Goal: Information Seeking & Learning: Learn about a topic

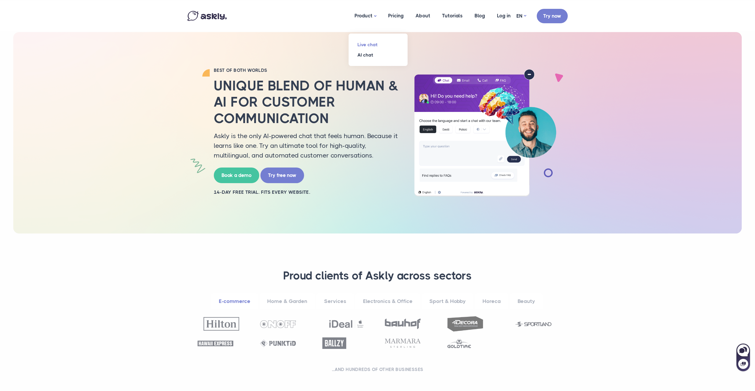
click at [374, 46] on link "Live chat" at bounding box center [377, 44] width 59 height 10
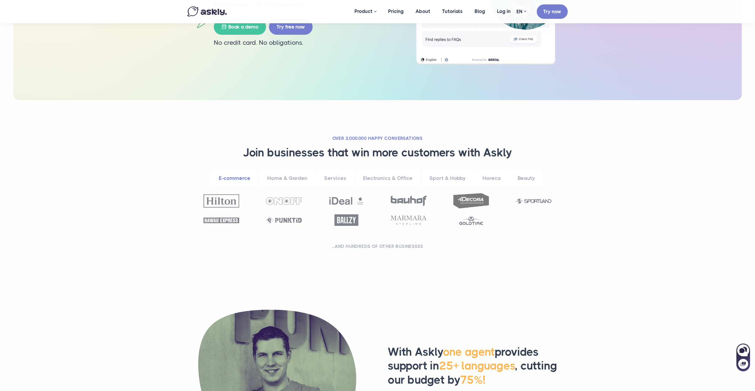
scroll to position [185, 0]
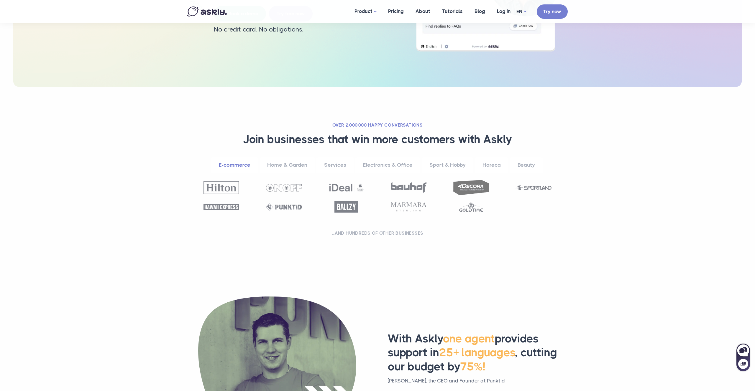
click at [338, 164] on link "Services" at bounding box center [334, 165] width 37 height 16
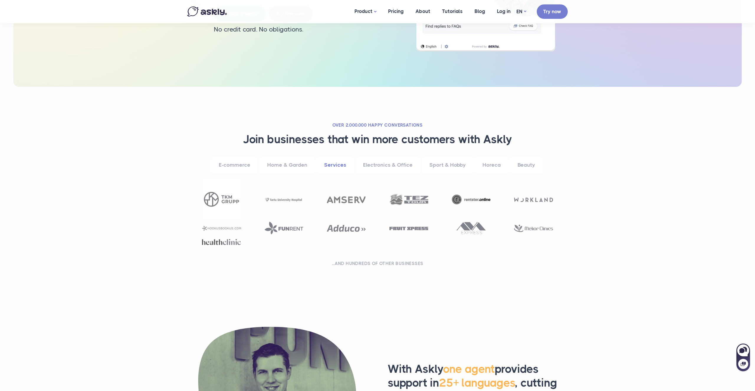
click at [383, 164] on link "Electronics & Office" at bounding box center [387, 165] width 65 height 16
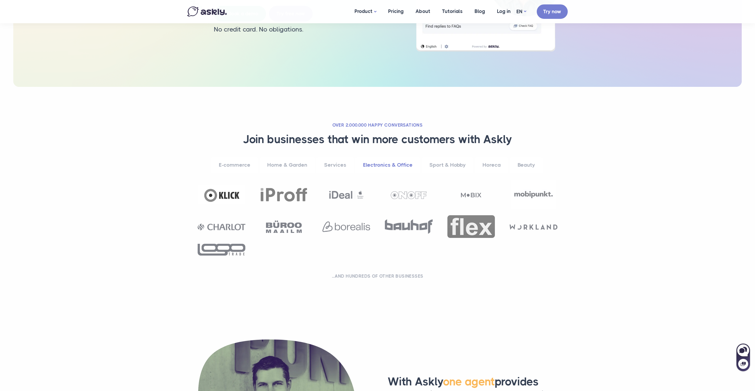
click at [440, 164] on link "Sport & Hobby" at bounding box center [448, 165] width 52 height 16
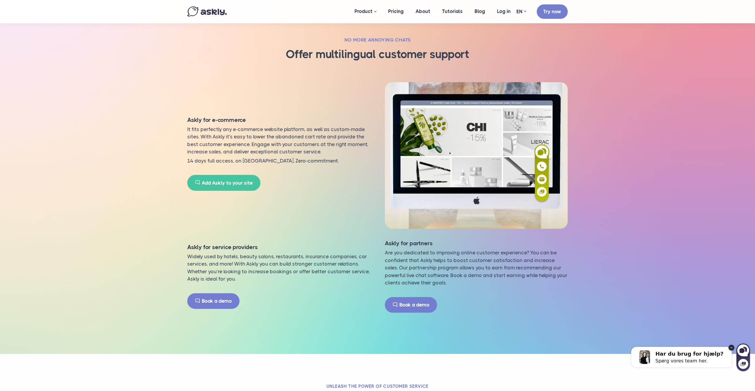
scroll to position [965, 0]
drag, startPoint x: 731, startPoint y: 348, endPoint x: 1343, endPoint y: 679, distance: 695.8
click at [731, 348] on circle at bounding box center [731, 348] width 6 height 6
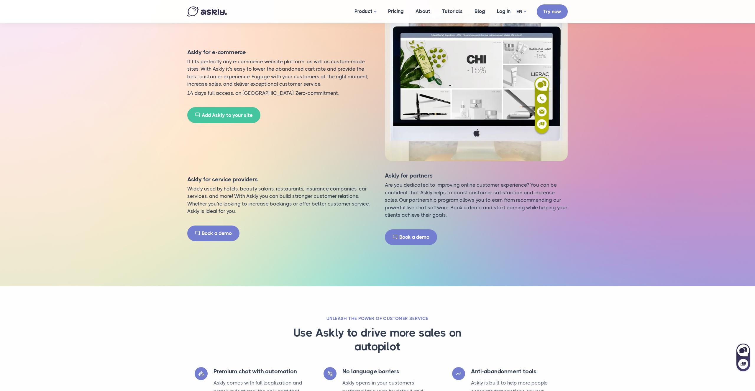
scroll to position [1180, 0]
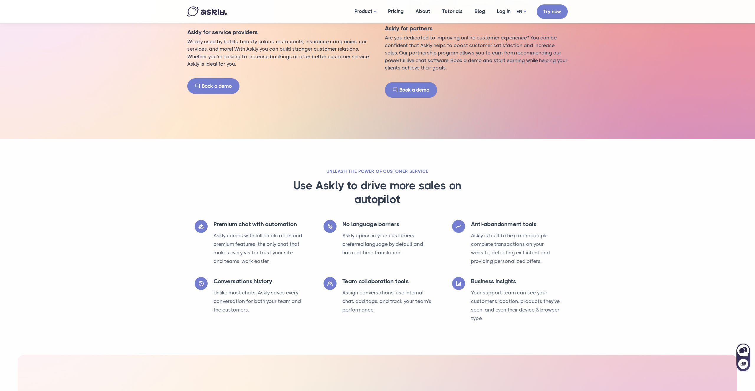
click at [370, 191] on h3 "Use Askly to drive more sales on autopilot" at bounding box center [377, 193] width 251 height 28
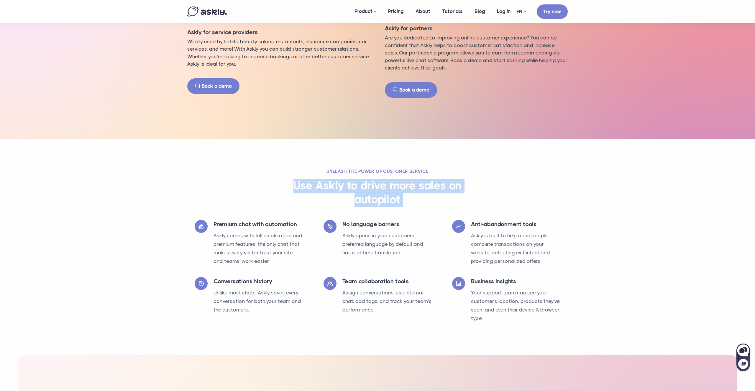
click at [370, 191] on h3 "Use Askly to drive more sales on autopilot" at bounding box center [377, 193] width 251 height 28
click at [374, 188] on h3 "Use Askly to drive more sales on autopilot" at bounding box center [377, 193] width 251 height 28
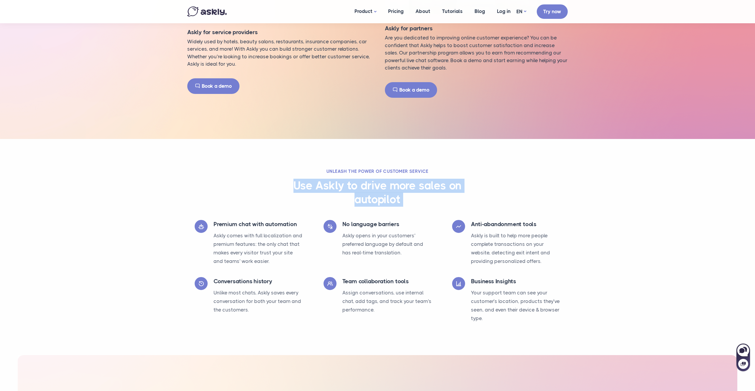
click at [374, 188] on h3 "Use Askly to drive more sales on autopilot" at bounding box center [377, 193] width 251 height 28
click at [388, 188] on h3 "Use Askly to drive more sales on autopilot" at bounding box center [377, 193] width 251 height 28
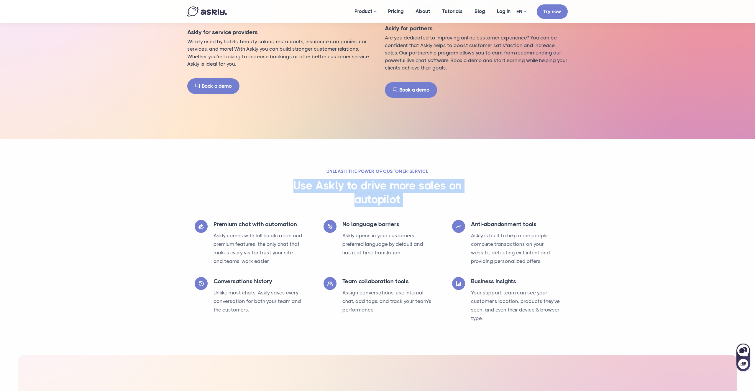
click at [409, 186] on h3 "Use Askly to drive more sales on autopilot" at bounding box center [377, 193] width 251 height 28
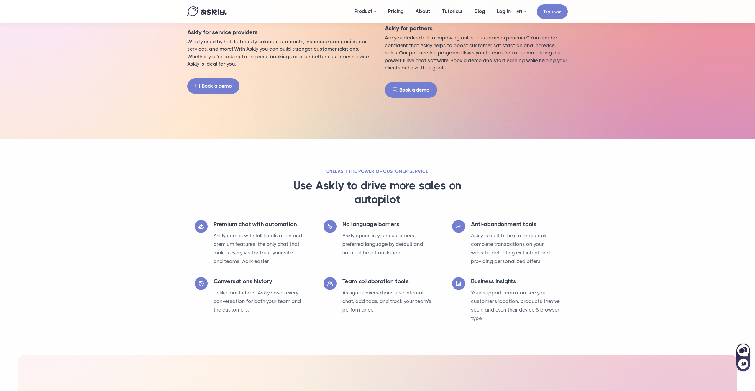
click at [409, 187] on h3 "Use Askly to drive more sales on autopilot" at bounding box center [377, 193] width 251 height 28
click at [426, 185] on h3 "Use Askly to drive more sales on autopilot" at bounding box center [377, 193] width 251 height 28
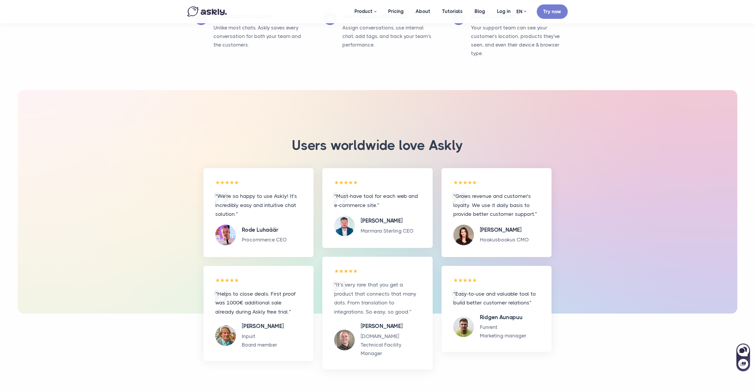
scroll to position [1453, 0]
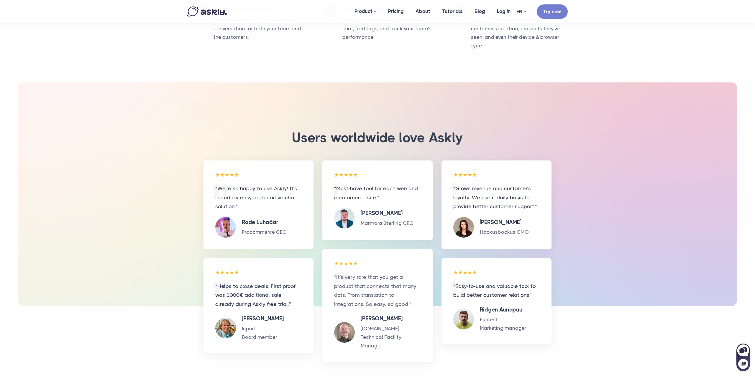
click at [399, 162] on div "“Must-have tool for each web and e-commerce site.” Janno Jaek Marmara Sterling …" at bounding box center [377, 201] width 110 height 80
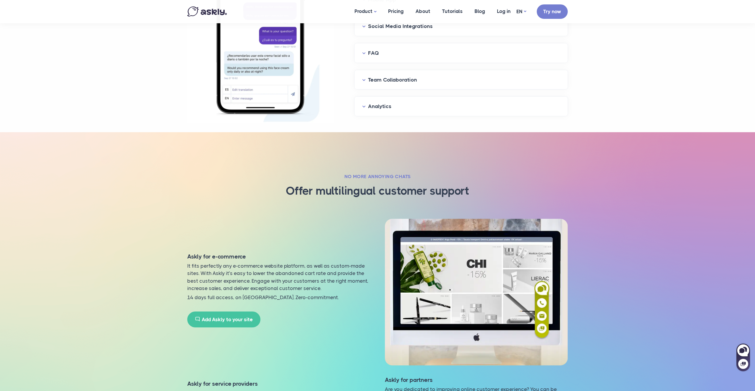
scroll to position [0, 0]
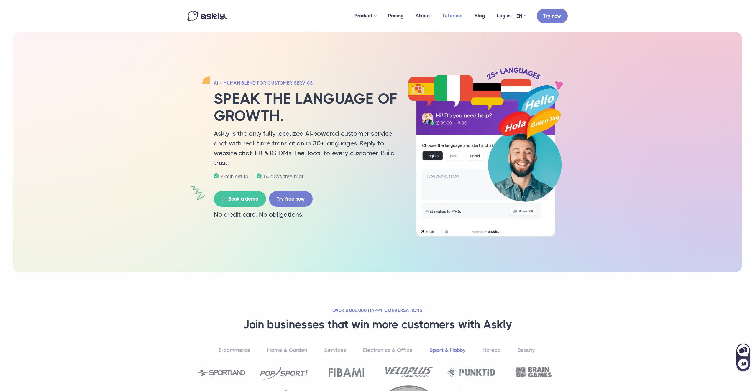
click at [443, 13] on link "Tutorials" at bounding box center [452, 15] width 32 height 29
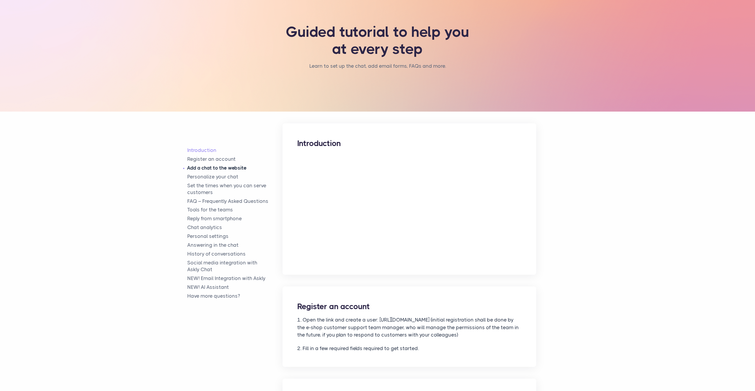
click at [218, 166] on link "Add a chat to the website" at bounding box center [234, 168] width 95 height 7
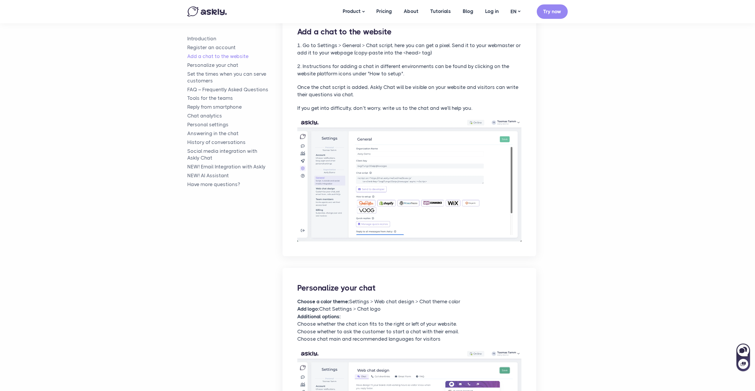
click at [412, 155] on img at bounding box center [409, 180] width 224 height 124
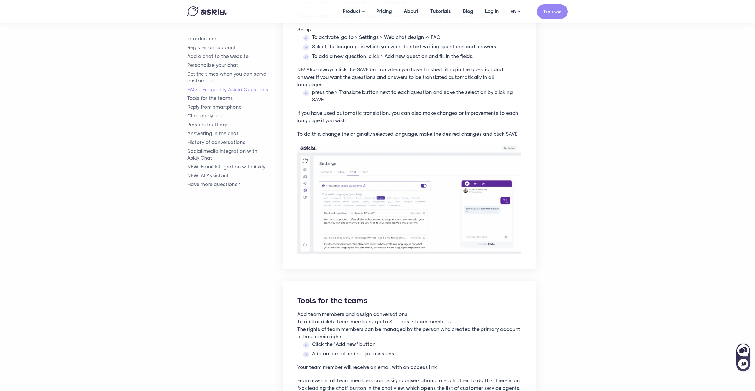
scroll to position [1287, 0]
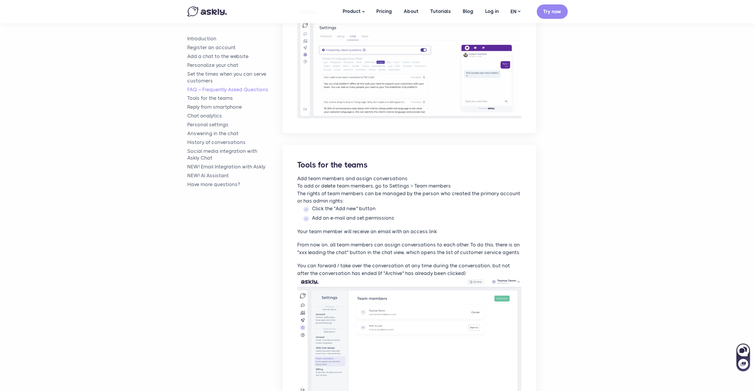
click at [305, 175] on p "Add team members and assign conversations To add or delete team members, go to …" at bounding box center [409, 190] width 224 height 30
click at [327, 175] on p "Add team members and assign conversations To add or delete team members, go to …" at bounding box center [409, 190] width 224 height 30
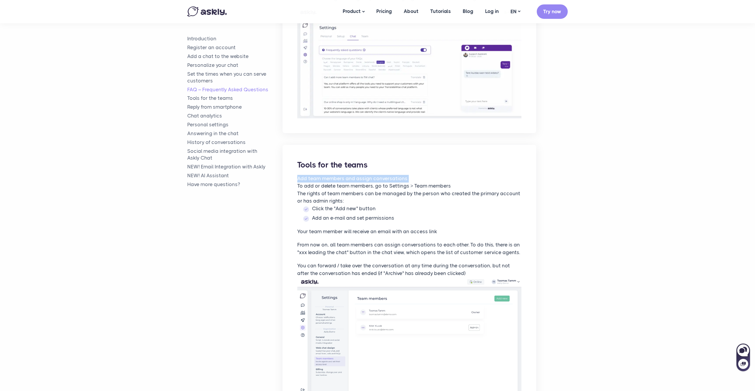
click at [327, 175] on p "Add team members and assign conversations To add or delete team members, go to …" at bounding box center [409, 190] width 224 height 30
click at [350, 177] on p "Add team members and assign conversations To add or delete team members, go to …" at bounding box center [409, 190] width 224 height 30
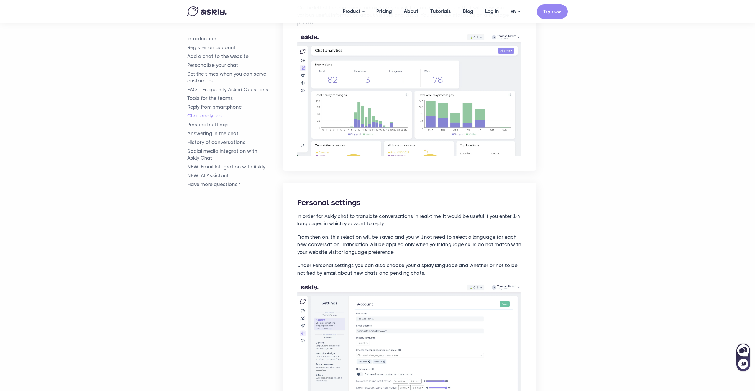
scroll to position [1854, 0]
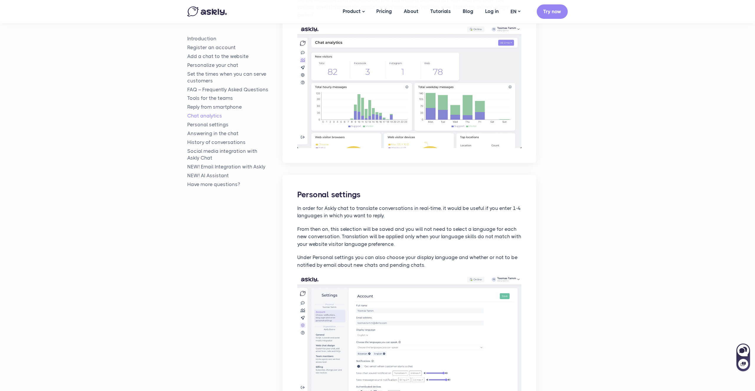
click at [358, 205] on p "In order for Askly chat to translate conversations in real-time, it would be us…" at bounding box center [409, 212] width 224 height 15
click at [377, 205] on p "In order for Askly chat to translate conversations in real-time, it would be us…" at bounding box center [409, 212] width 224 height 15
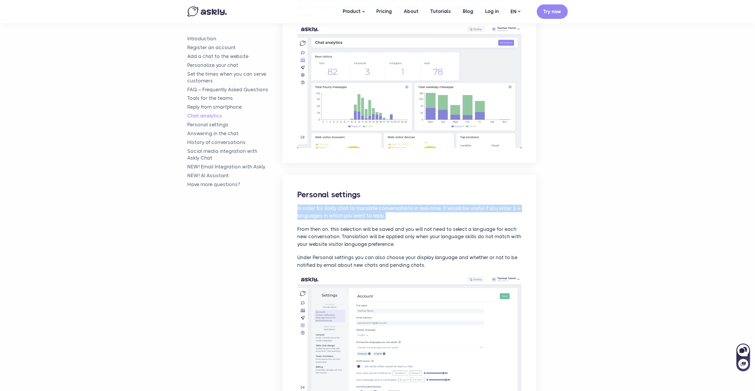
click at [377, 205] on p "In order for Askly chat to translate conversations in real-time, it would be us…" at bounding box center [409, 212] width 224 height 15
click at [390, 205] on p "In order for Askly chat to translate conversations in real-time, it would be us…" at bounding box center [409, 212] width 224 height 15
click at [411, 205] on p "In order for Askly chat to translate conversations in real-time, it would be us…" at bounding box center [409, 212] width 224 height 15
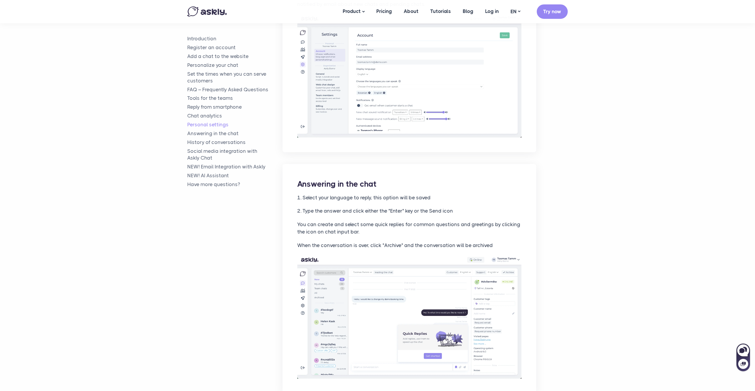
scroll to position [2116, 0]
click at [368, 194] on p "1. Select your language to reply, this option will be saved" at bounding box center [409, 198] width 224 height 8
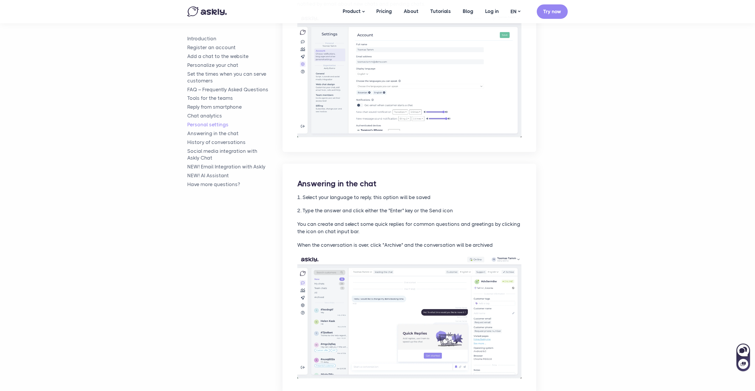
click at [397, 194] on p "1. Select your language to reply, this option will be saved" at bounding box center [409, 198] width 224 height 8
click at [411, 194] on p "1. Select your language to reply, this option will be saved" at bounding box center [409, 198] width 224 height 8
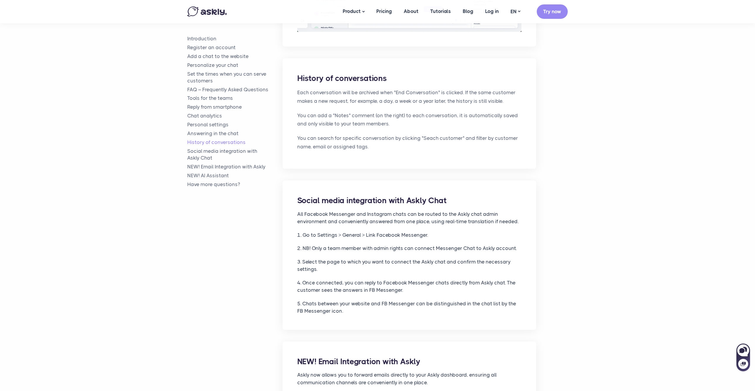
scroll to position [2632, 0]
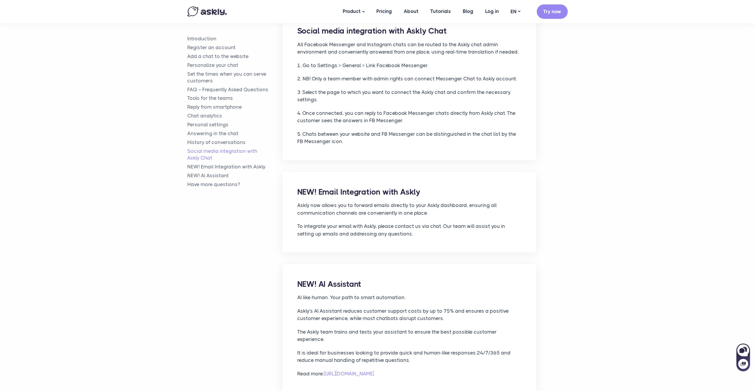
click at [392, 202] on p "Askly now allows you to forward emails directly to your Askly dashboard, ensuri…" at bounding box center [409, 209] width 224 height 15
click at [405, 202] on p "Askly now allows you to forward emails directly to your Askly dashboard, ensuri…" at bounding box center [409, 209] width 224 height 15
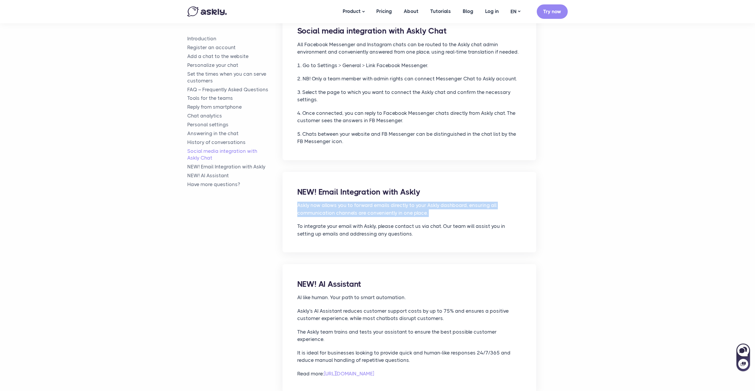
click at [405, 202] on p "Askly now allows you to forward emails directly to your Askly dashboard, ensuri…" at bounding box center [409, 209] width 224 height 15
click at [425, 202] on p "Askly now allows you to forward emails directly to your Askly dashboard, ensuri…" at bounding box center [409, 209] width 224 height 15
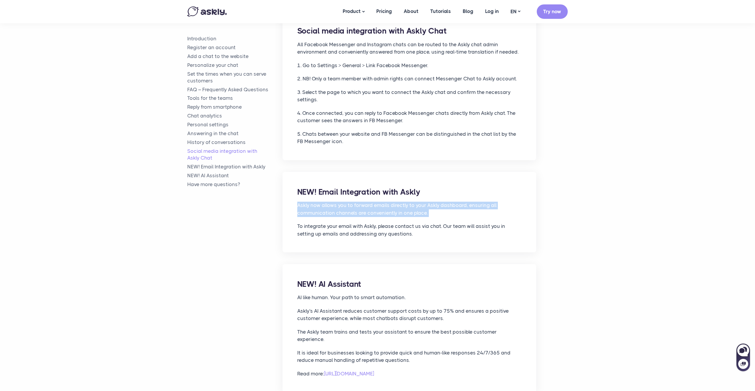
click at [425, 202] on p "Askly now allows you to forward emails directly to your Askly dashboard, ensuri…" at bounding box center [409, 209] width 224 height 15
click at [444, 202] on p "Askly now allows you to forward emails directly to your Askly dashboard, ensuri…" at bounding box center [409, 209] width 224 height 15
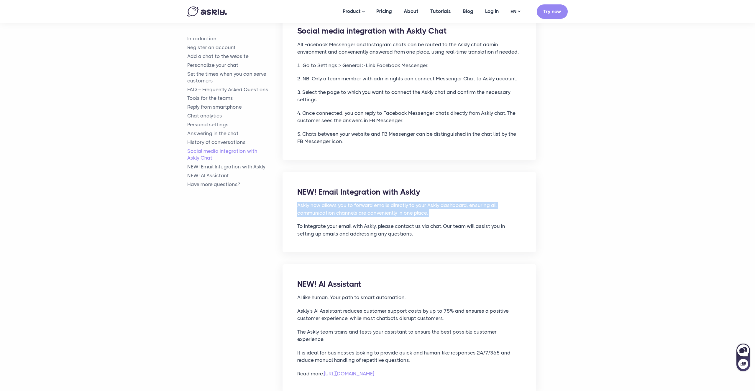
click at [451, 202] on p "Askly now allows you to forward emails directly to your Askly dashboard, ensuri…" at bounding box center [409, 209] width 224 height 15
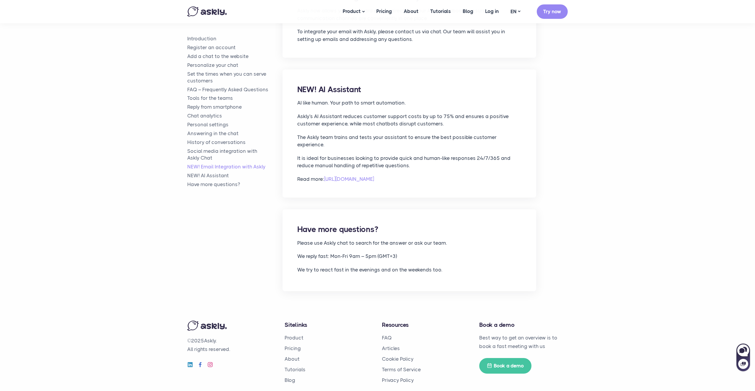
scroll to position [2827, 0]
click at [292, 344] on li "Pricing" at bounding box center [328, 348] width 88 height 9
click at [292, 345] on link "Pricing" at bounding box center [292, 348] width 16 height 6
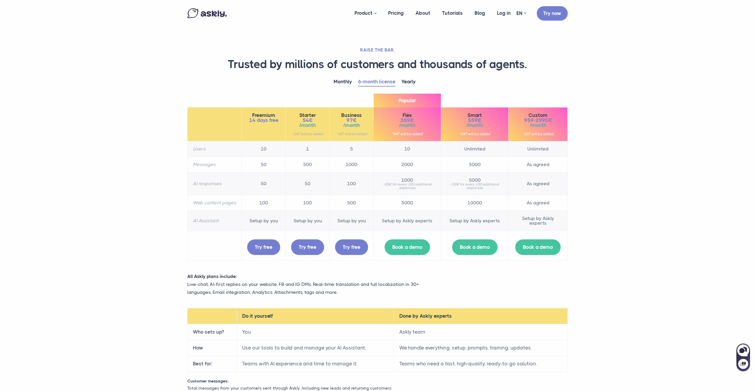
click at [584, 140] on section "RAISE THE BAR. Trusted by millions of customers and thousands of agents. Monthl…" at bounding box center [377, 225] width 755 height 451
click at [401, 81] on link "Yearly" at bounding box center [408, 82] width 14 height 9
click at [385, 81] on link "6-month license" at bounding box center [376, 82] width 37 height 9
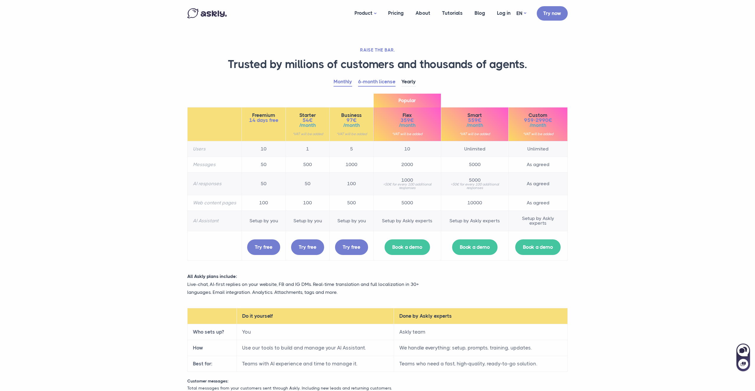
click at [343, 82] on link "Monthly" at bounding box center [342, 82] width 19 height 9
click at [333, 91] on div "Monthly 6-month license Yearly Freemium 14 days free 10" at bounding box center [377, 172] width 389 height 189
click at [363, 82] on link "6-month license" at bounding box center [376, 82] width 37 height 9
click at [401, 83] on link "Yearly" at bounding box center [408, 82] width 14 height 9
click at [382, 81] on link "6-month license" at bounding box center [376, 82] width 37 height 9
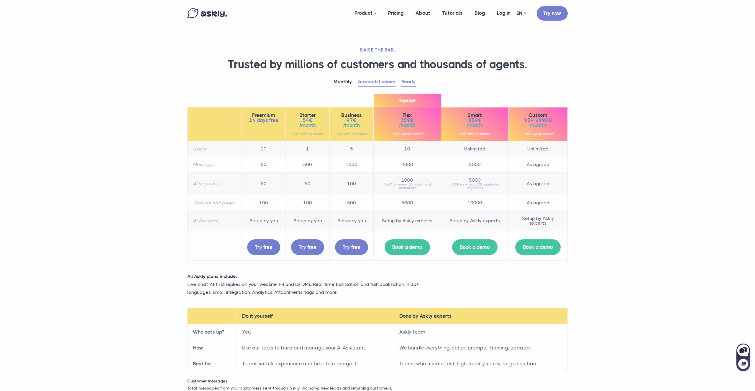
click at [401, 81] on link "Yearly" at bounding box center [408, 82] width 14 height 9
click at [378, 80] on link "6-month license" at bounding box center [376, 82] width 37 height 9
click at [401, 80] on link "Yearly" at bounding box center [408, 82] width 14 height 9
click at [610, 108] on section "RAISE THE BAR. Trusted by millions of customers and thousands of agents. Monthl…" at bounding box center [377, 225] width 755 height 451
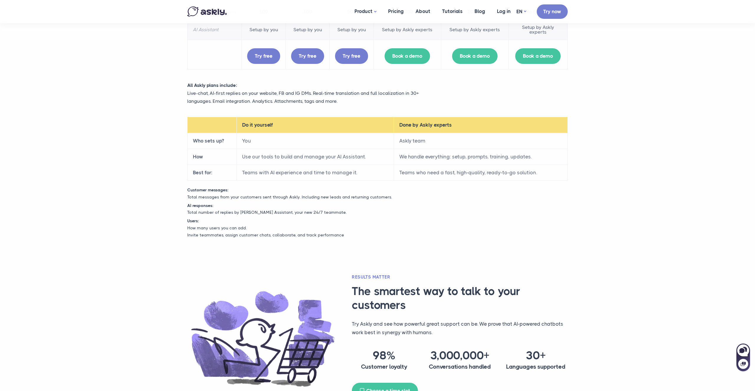
scroll to position [89, 0]
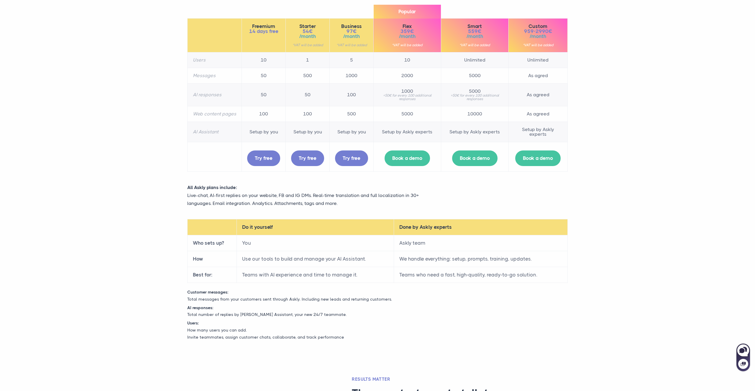
click at [654, 104] on section "RAISE THE BAR. Trusted by millions of customers and thousands of agents. Monthl…" at bounding box center [377, 136] width 755 height 451
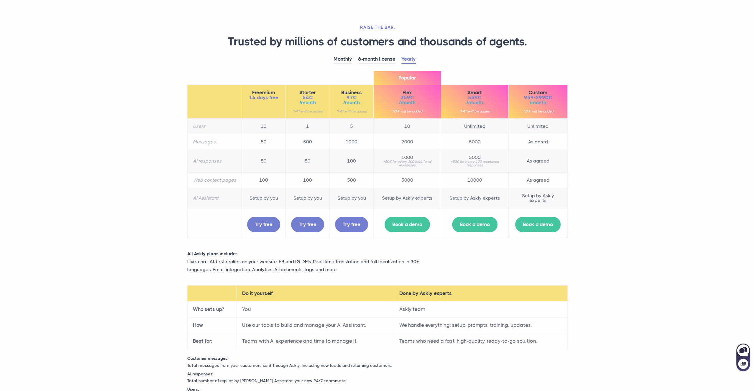
scroll to position [22, 0]
click at [651, 106] on section "RAISE THE BAR. Trusted by millions of customers and thousands of agents. Monthl…" at bounding box center [377, 203] width 755 height 451
click at [552, 112] on small "*VAT will be added" at bounding box center [538, 112] width 48 height 4
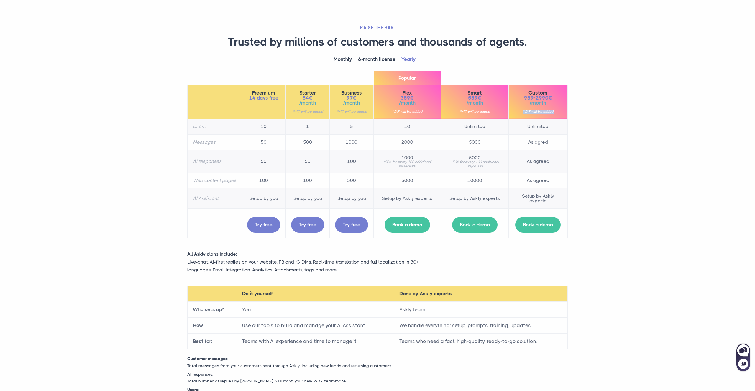
click at [552, 112] on small "*VAT will be added" at bounding box center [538, 112] width 48 height 4
click at [586, 110] on section "RAISE THE BAR. Trusted by millions of customers and thousands of agents. Monthl…" at bounding box center [377, 203] width 755 height 451
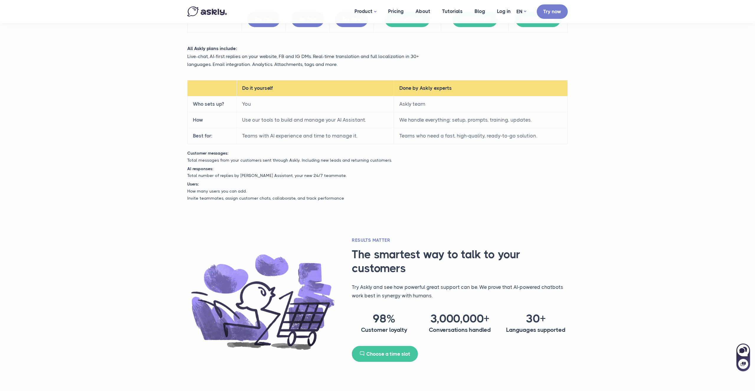
scroll to position [276, 0]
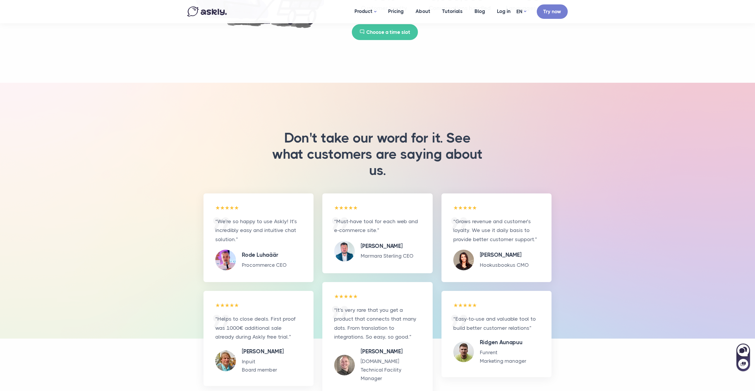
scroll to position [552, 0]
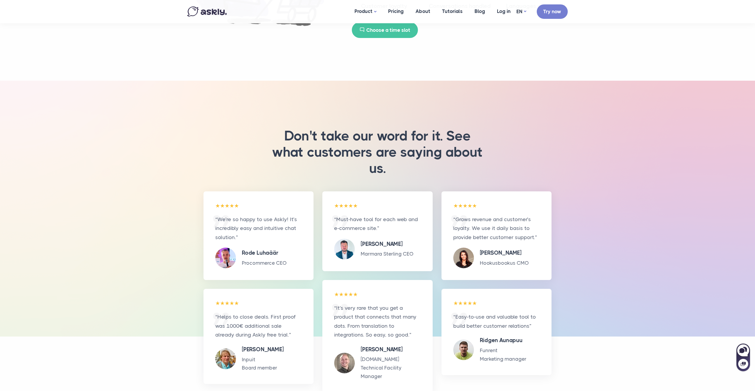
click at [461, 264] on img at bounding box center [463, 258] width 21 height 21
click at [500, 248] on blockquote "“Grows revenue and customer’s loyalty. We use it daily basis to provide better …" at bounding box center [496, 242] width 86 height 54
click at [580, 208] on div "Don't take our word for it. See what customers are saying about us. “We’re so h…" at bounding box center [377, 209] width 755 height 256
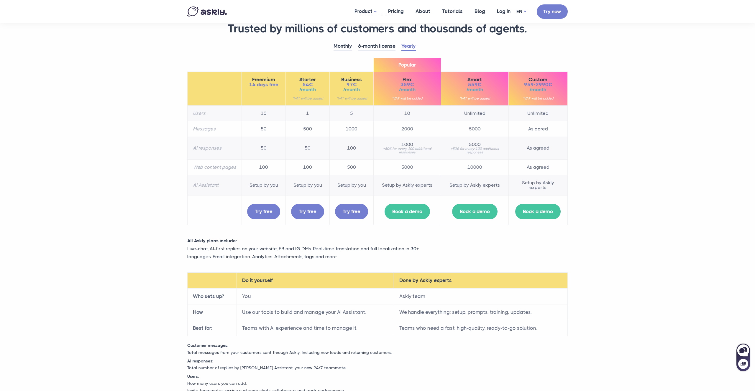
scroll to position [0, 0]
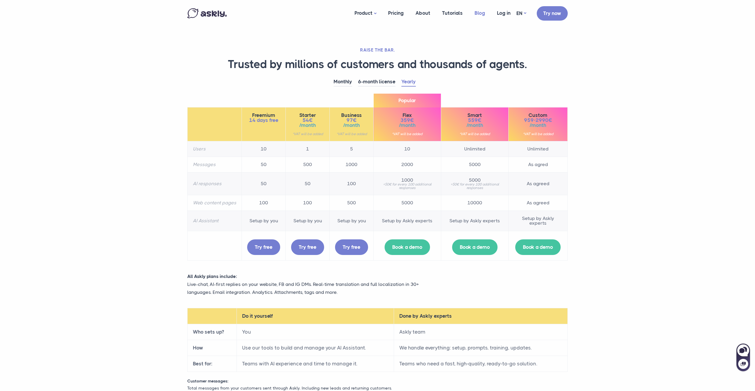
click at [483, 9] on link "Blog" at bounding box center [479, 13] width 22 height 23
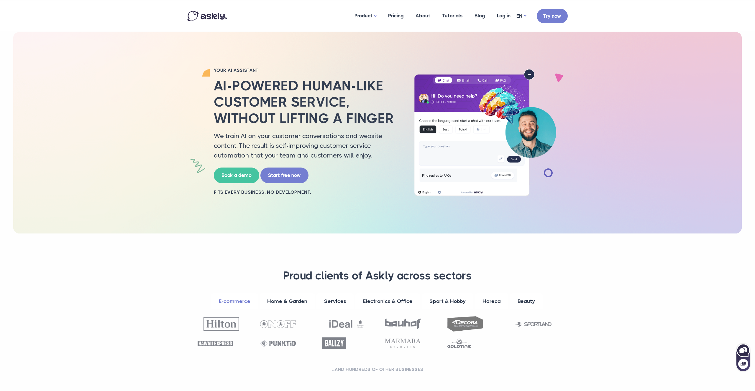
click at [738, 347] on icon at bounding box center [742, 350] width 13 height 13
select select "**"
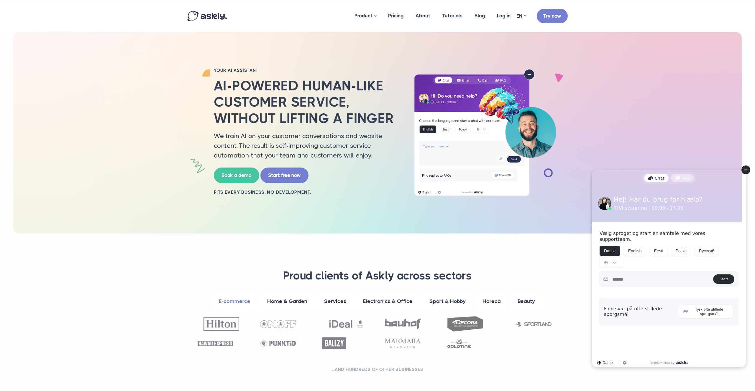
click at [671, 180] on div "FAQ" at bounding box center [682, 178] width 23 height 8
select select "**"
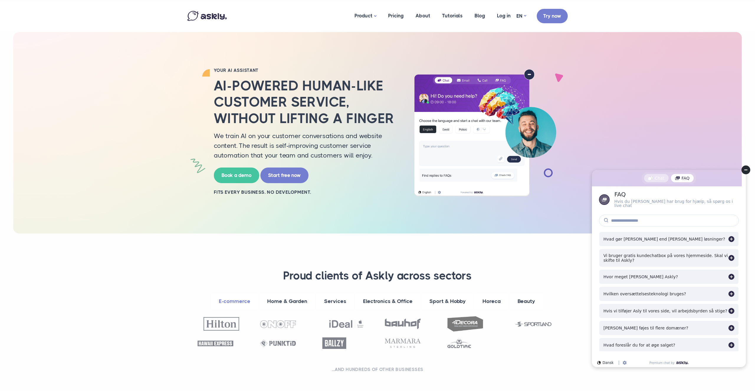
click at [659, 179] on div "Chat" at bounding box center [656, 178] width 24 height 8
select select "**"
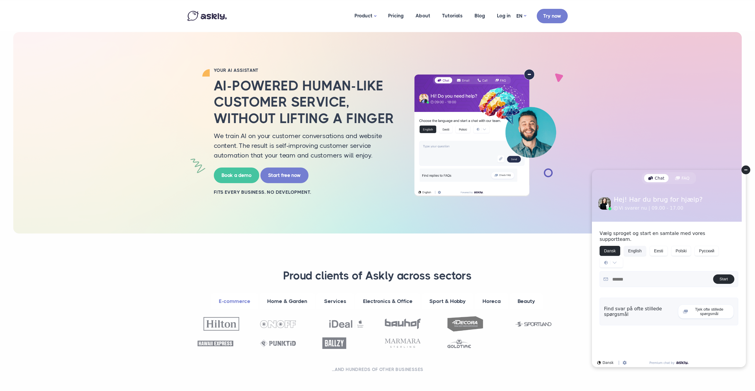
click at [639, 246] on button "English" at bounding box center [634, 251] width 22 height 10
select select "**"
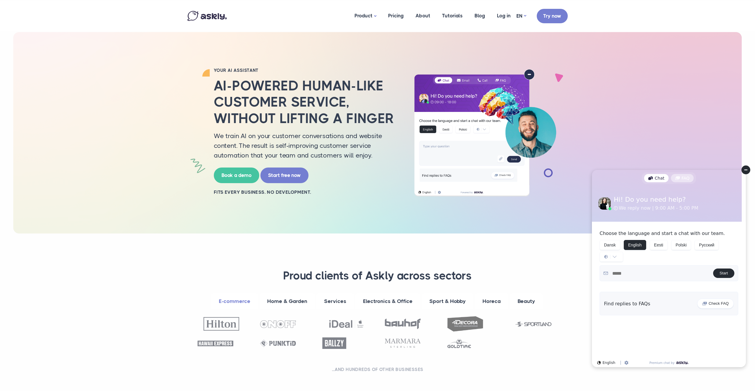
click at [673, 182] on div "FAQ" at bounding box center [682, 178] width 23 height 8
select select "**"
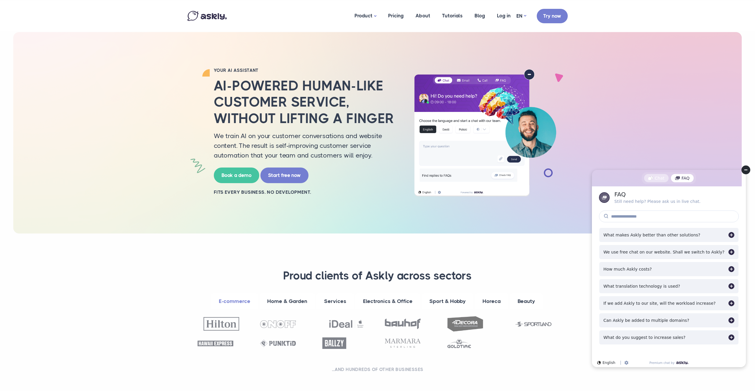
click at [657, 180] on div "Chat" at bounding box center [656, 178] width 24 height 8
select select "**"
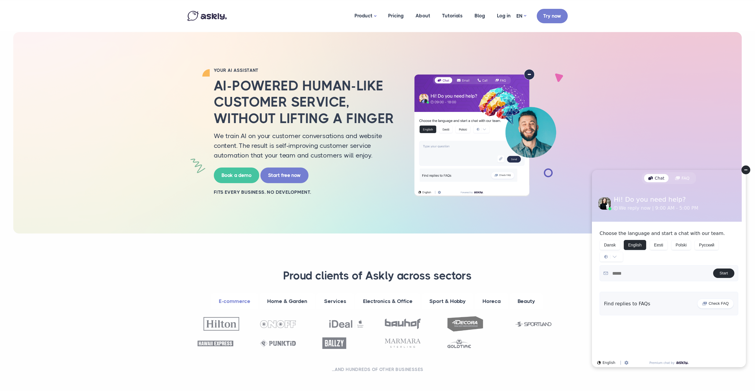
click at [744, 169] on circle at bounding box center [745, 170] width 9 height 9
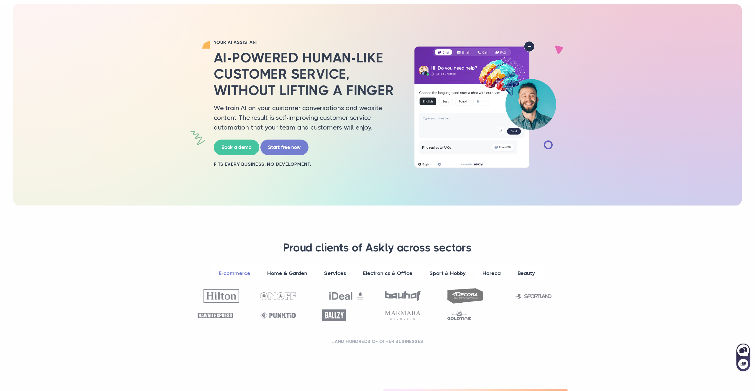
scroll to position [208, 0]
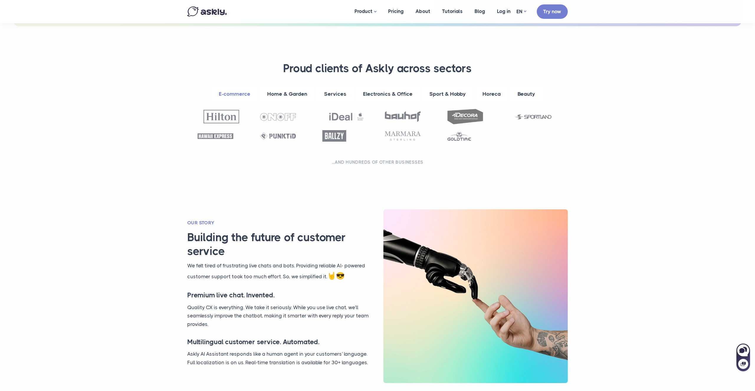
click at [234, 232] on h3 "Building the future of customer service" at bounding box center [283, 245] width 192 height 28
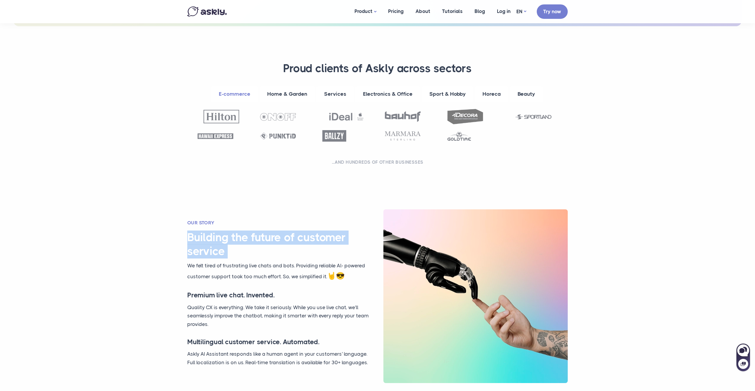
click at [234, 232] on h3 "Building the future of customer service" at bounding box center [283, 245] width 192 height 28
drag, startPoint x: 234, startPoint y: 232, endPoint x: 238, endPoint y: 233, distance: 3.9
click at [234, 232] on h3 "Building the future of customer service" at bounding box center [283, 245] width 192 height 28
click at [254, 235] on h3 "Building the future of customer service" at bounding box center [283, 245] width 192 height 28
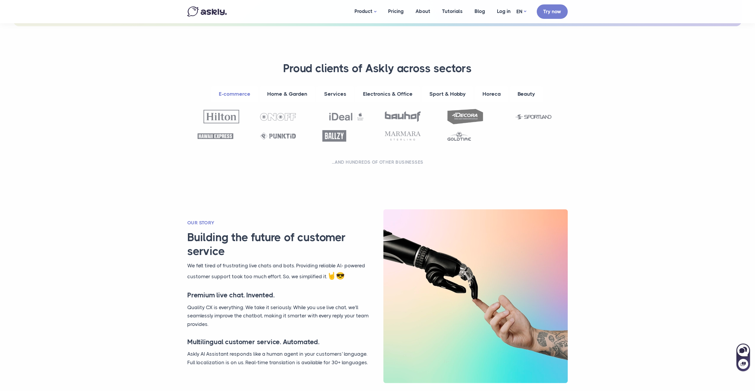
click at [254, 235] on h3 "Building the future of customer service" at bounding box center [283, 245] width 192 height 28
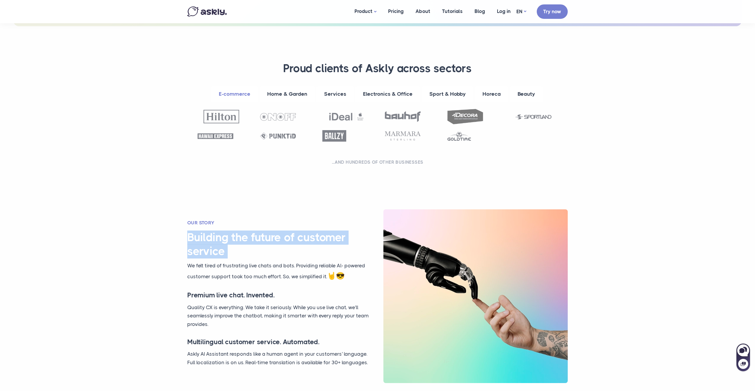
click at [254, 235] on h3 "Building the future of customer service" at bounding box center [283, 245] width 192 height 28
click at [273, 236] on h3 "Building the future of customer service" at bounding box center [283, 245] width 192 height 28
click at [274, 236] on h3 "Building the future of customer service" at bounding box center [283, 245] width 192 height 28
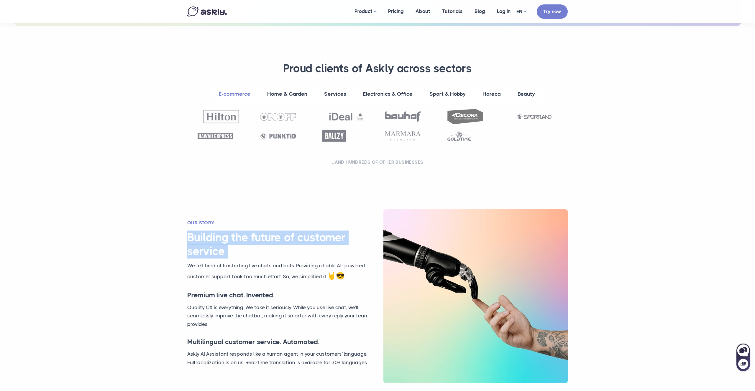
click at [274, 236] on h3 "Building the future of customer service" at bounding box center [283, 245] width 192 height 28
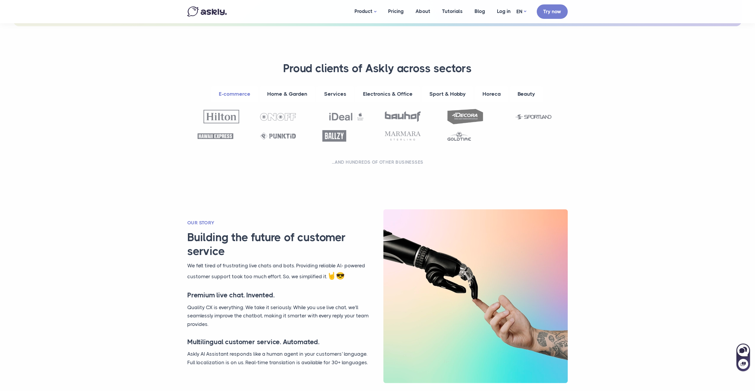
click at [297, 236] on h3 "Building the future of customer service" at bounding box center [283, 245] width 192 height 28
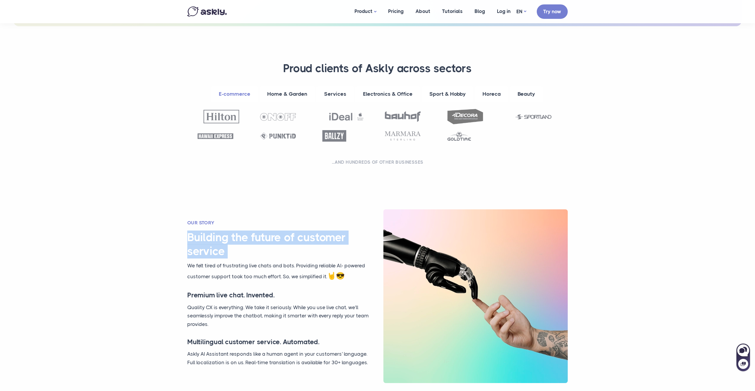
click at [297, 236] on h3 "Building the future of customer service" at bounding box center [283, 245] width 192 height 28
drag, startPoint x: 297, startPoint y: 236, endPoint x: 307, endPoint y: 237, distance: 10.1
click at [297, 236] on h3 "Building the future of customer service" at bounding box center [283, 245] width 192 height 28
click at [318, 238] on h3 "Building the future of customer service" at bounding box center [283, 245] width 192 height 28
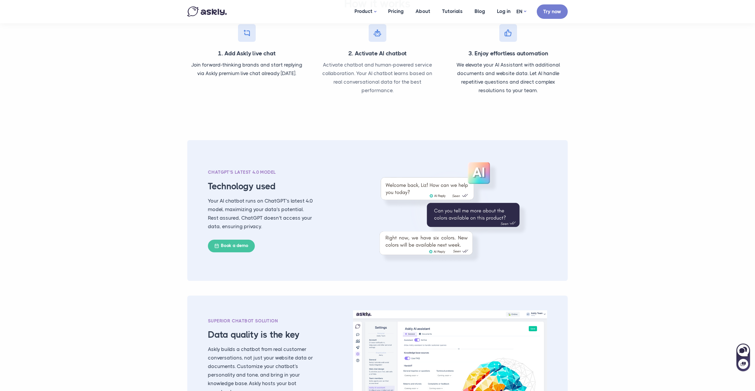
scroll to position [697, 0]
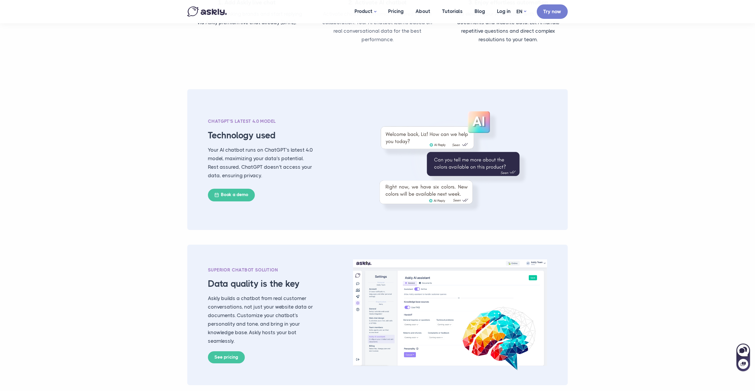
click at [318, 235] on div "ChatGPT's latest 4.0 model Technology used Your AI chatbot runs on ChatGPT's la…" at bounding box center [377, 322] width 389 height 507
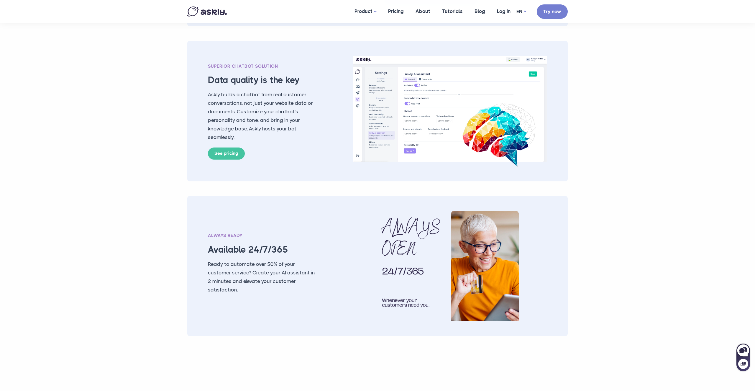
scroll to position [905, 0]
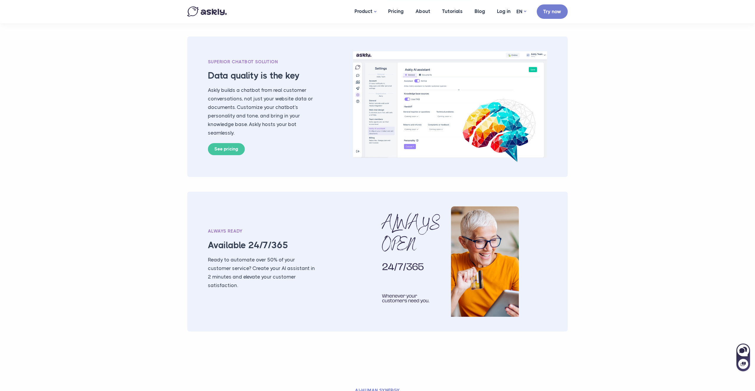
click at [307, 235] on div "Always ready" at bounding box center [261, 232] width 107 height 8
click at [309, 234] on div "Always ready" at bounding box center [261, 232] width 107 height 8
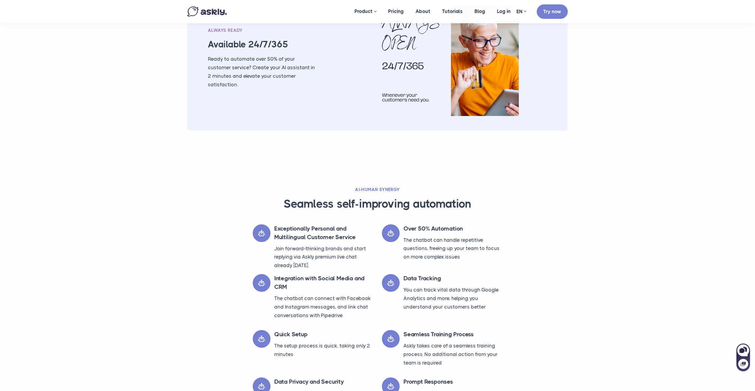
scroll to position [1160, 0]
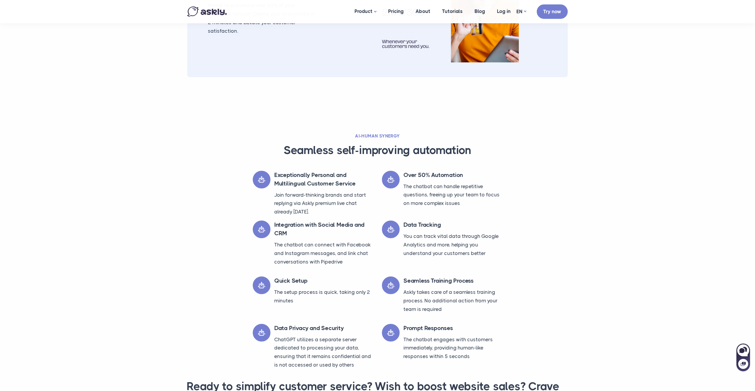
click at [339, 227] on h4 "Integration with Social Media and CRM" at bounding box center [323, 229] width 99 height 17
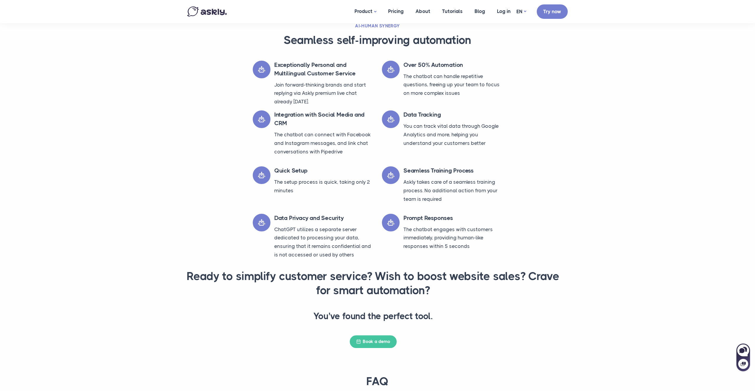
scroll to position [1298, 0]
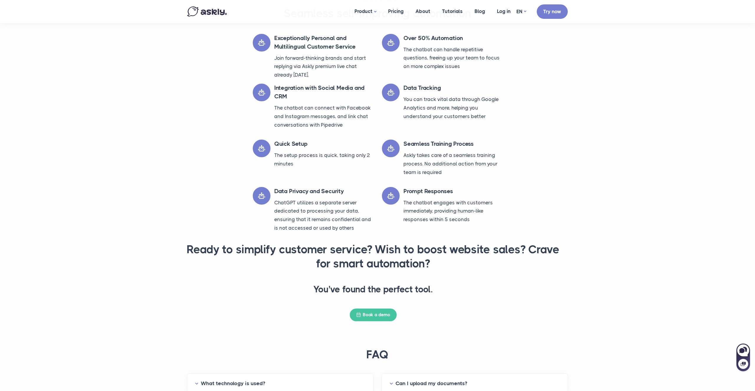
click at [343, 220] on p "ChatGPT utilizes a separate server dedicated to processing your data, ensuring …" at bounding box center [323, 216] width 99 height 34
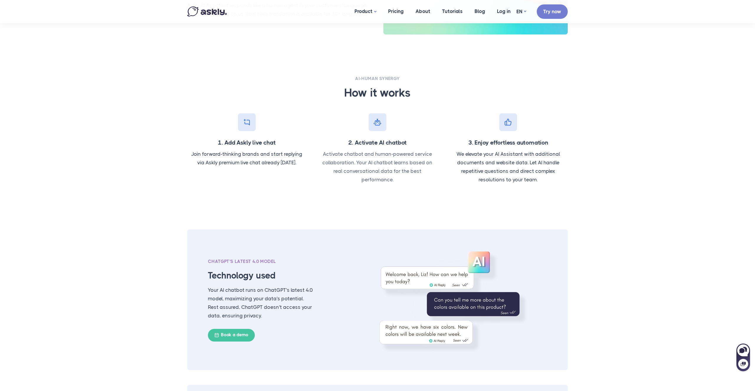
scroll to position [0, 0]
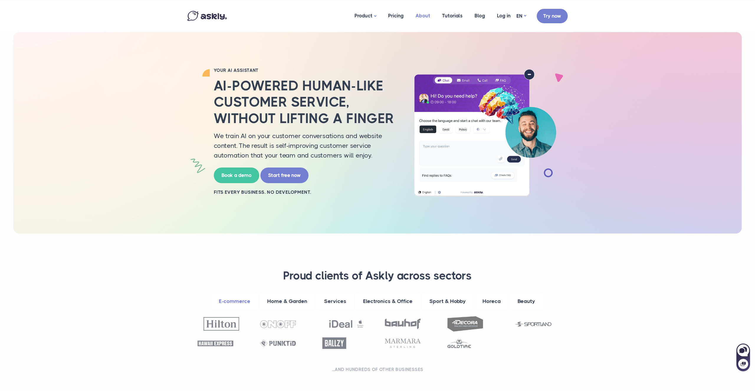
click at [428, 15] on link "About" at bounding box center [422, 15] width 27 height 29
